Goal: Task Accomplishment & Management: Complete application form

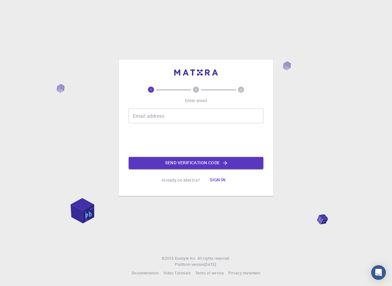
drag, startPoint x: 0, startPoint y: 0, endPoint x: 219, endPoint y: 118, distance: 248.9
click at [219, 118] on input "Email address" at bounding box center [196, 116] width 135 height 15
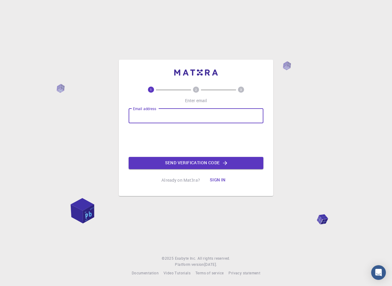
type input "kriszkatona16@gmail.com"
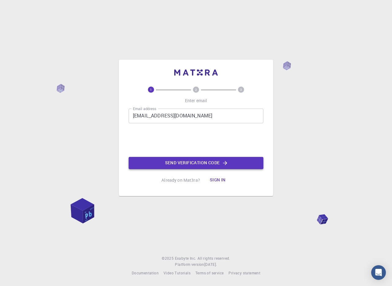
click at [181, 167] on button "Send verification code" at bounding box center [196, 163] width 135 height 12
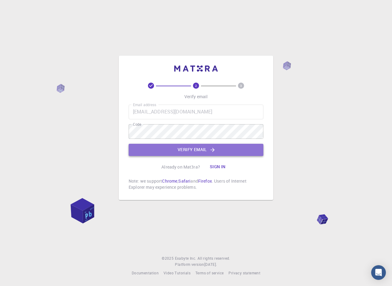
click at [222, 155] on button "Verify email" at bounding box center [196, 150] width 135 height 12
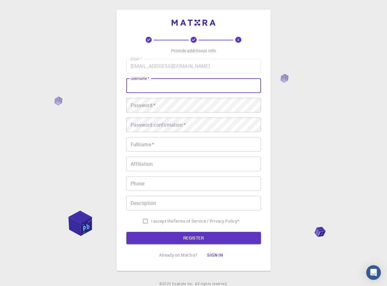
click at [167, 87] on input "username   *" at bounding box center [193, 85] width 135 height 15
type input "Kriszo"
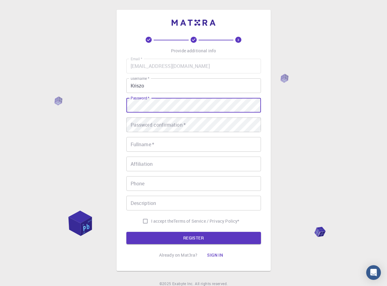
click at [180, 132] on div "Email   * kriszkatona16@gmail.com Email   * username   * Kriszo username   * Pa…" at bounding box center [193, 143] width 135 height 168
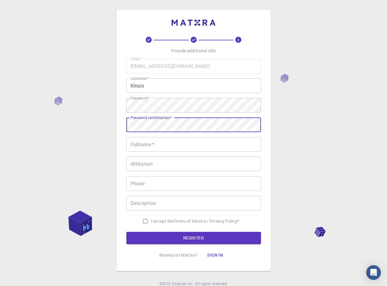
click at [207, 149] on input "Fullname   *" at bounding box center [193, 144] width 135 height 15
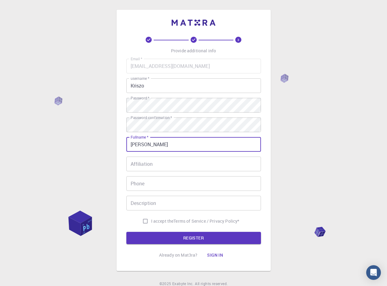
type input "Katona Krisztián"
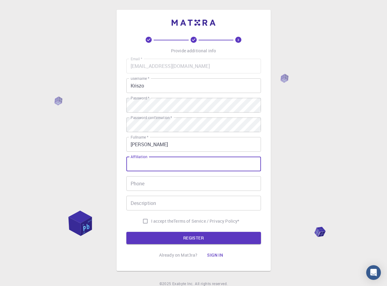
click at [200, 161] on input "Affiliation" at bounding box center [193, 164] width 135 height 15
type input "Hungary"
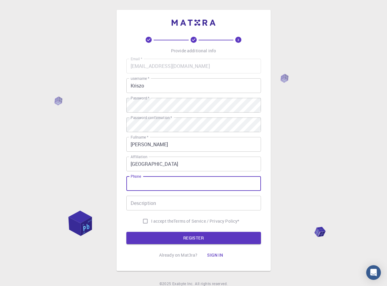
click at [159, 185] on input "Phone" at bounding box center [193, 183] width 135 height 15
type input "+36307839573"
click at [154, 209] on input "Description" at bounding box center [193, 203] width 135 height 15
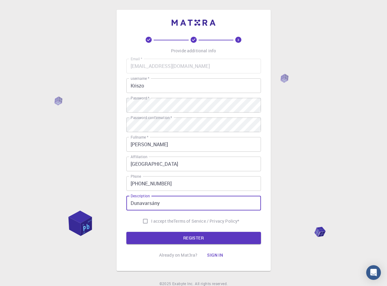
type input "Dunavarsány"
click at [144, 219] on input "I accept the Terms of Service / Privacy Policy *" at bounding box center [146, 221] width 12 height 12
checkbox input "true"
click at [193, 236] on button "REGISTER" at bounding box center [193, 238] width 135 height 12
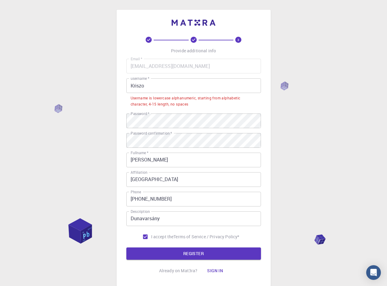
click at [186, 80] on input "Kriszo" at bounding box center [193, 85] width 135 height 15
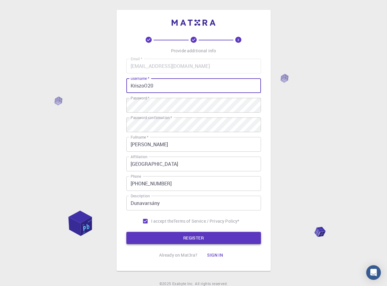
type input "KriszoO20"
click at [194, 238] on button "REGISTER" at bounding box center [193, 238] width 135 height 12
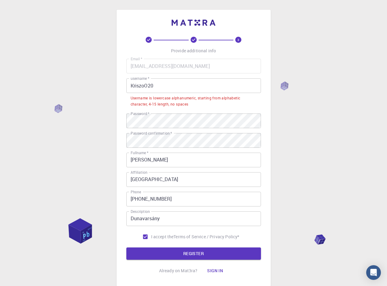
click at [174, 88] on input "KriszoO20" at bounding box center [193, 85] width 135 height 15
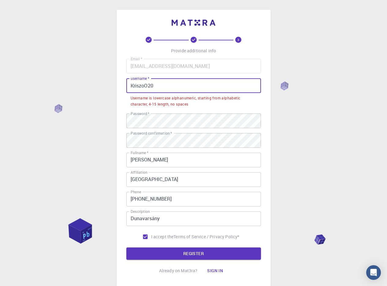
click at [174, 88] on input "KriszoO20" at bounding box center [193, 85] width 135 height 15
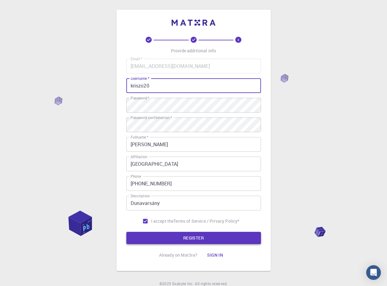
type input "kriszo20"
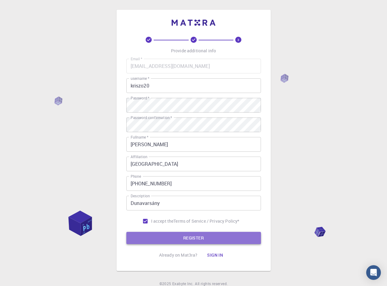
click at [195, 235] on button "REGISTER" at bounding box center [193, 238] width 135 height 12
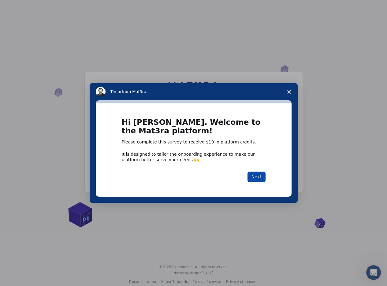
click at [253, 174] on button "Next" at bounding box center [257, 177] width 18 height 10
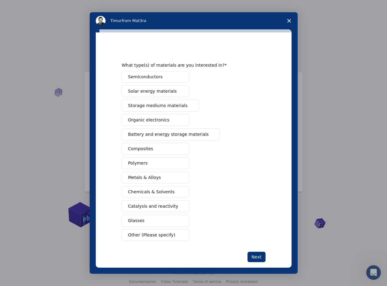
click at [288, 21] on icon "Close survey" at bounding box center [289, 21] width 4 height 4
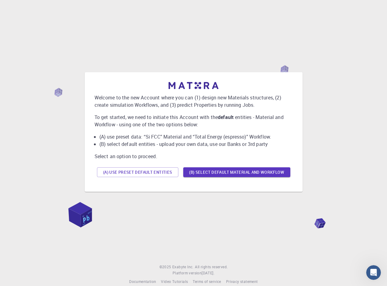
drag, startPoint x: 391, startPoint y: 1, endPoint x: 259, endPoint y: 37, distance: 137.7
click at [254, 40] on div "Welcome to the new Account where you can (1) design new Materials structures, (…" at bounding box center [193, 132] width 372 height 230
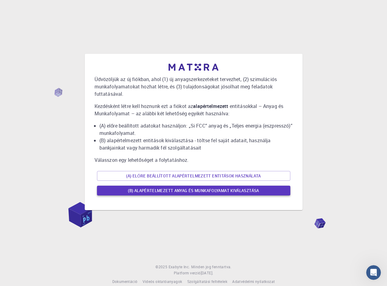
click at [165, 190] on font "(B) Alapértelmezett anyag és munkafolyamat kiválasztása" at bounding box center [193, 191] width 131 height 6
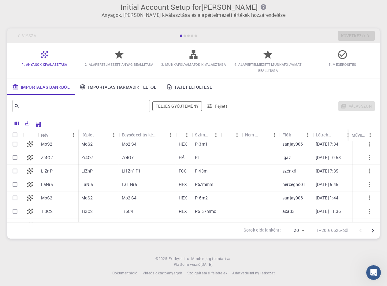
scroll to position [61, 0]
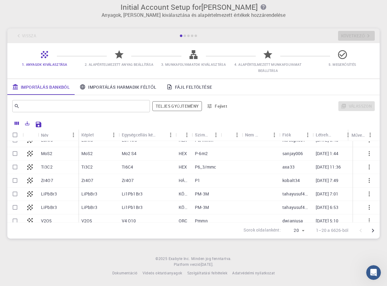
click at [11, 181] on input "Sor kiválasztása" at bounding box center [15, 181] width 12 height 12
checkbox input "true"
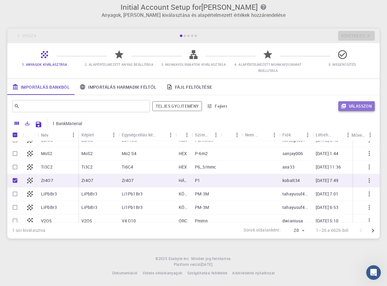
click at [347, 107] on button "Válasszon" at bounding box center [356, 106] width 36 height 10
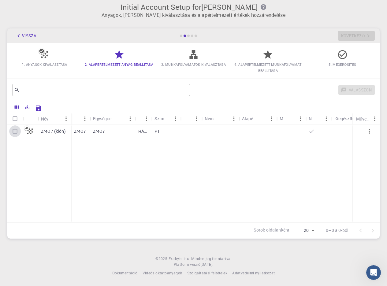
click at [17, 133] on input "Sor kiválasztása" at bounding box center [15, 131] width 12 height 12
checkbox input "true"
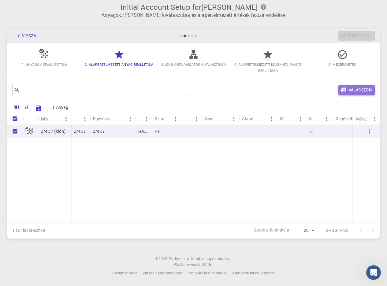
click at [348, 92] on button "Válasszon" at bounding box center [356, 90] width 36 height 10
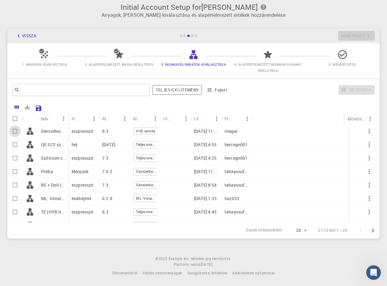
click at [16, 133] on input "Sor kiválasztása" at bounding box center [15, 131] width 12 height 12
checkbox input "true"
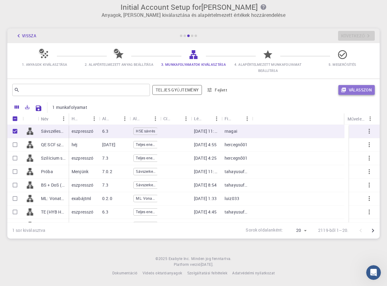
click at [354, 93] on font "Válasszon" at bounding box center [360, 89] width 23 height 7
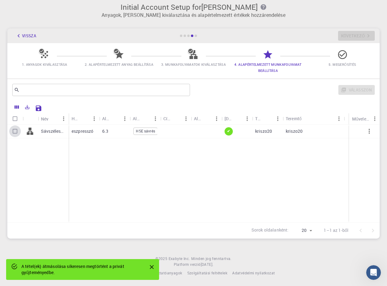
click at [17, 133] on input "Sor kiválasztása" at bounding box center [15, 131] width 12 height 12
checkbox input "true"
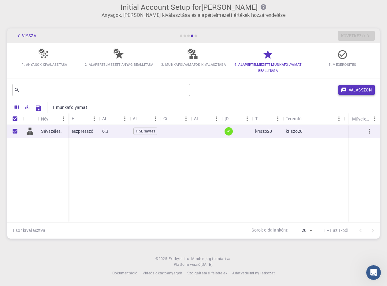
click at [343, 88] on icon "button" at bounding box center [343, 90] width 5 height 5
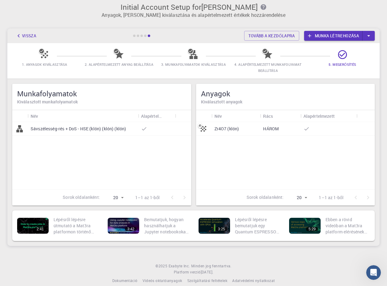
click at [338, 39] on font "Munka létrehozása" at bounding box center [337, 36] width 44 height 6
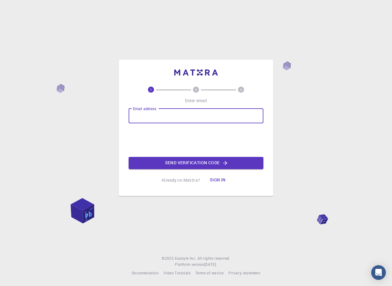
click at [151, 116] on input "Email address" at bounding box center [196, 116] width 135 height 15
type input "[EMAIL_ADDRESS][DOMAIN_NAME]"
